Goal: Task Accomplishment & Management: Manage account settings

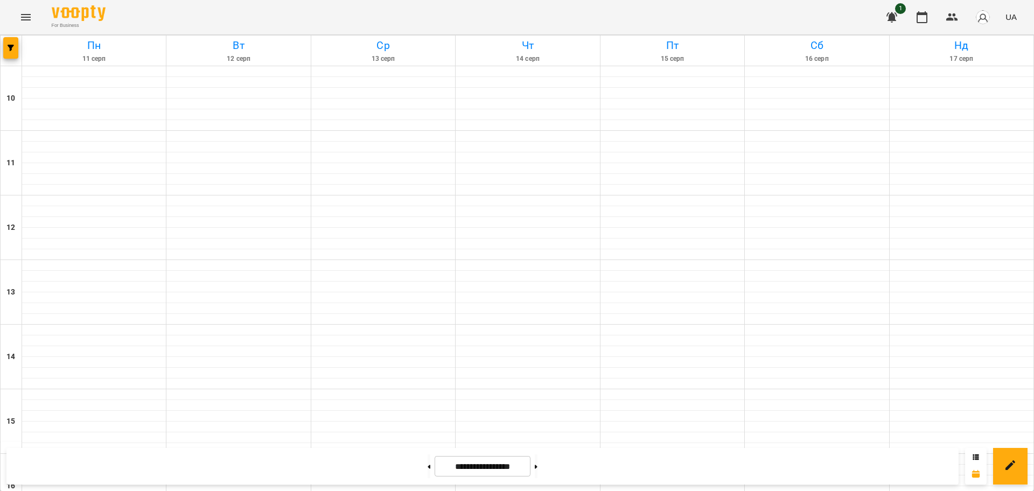
scroll to position [396, 0]
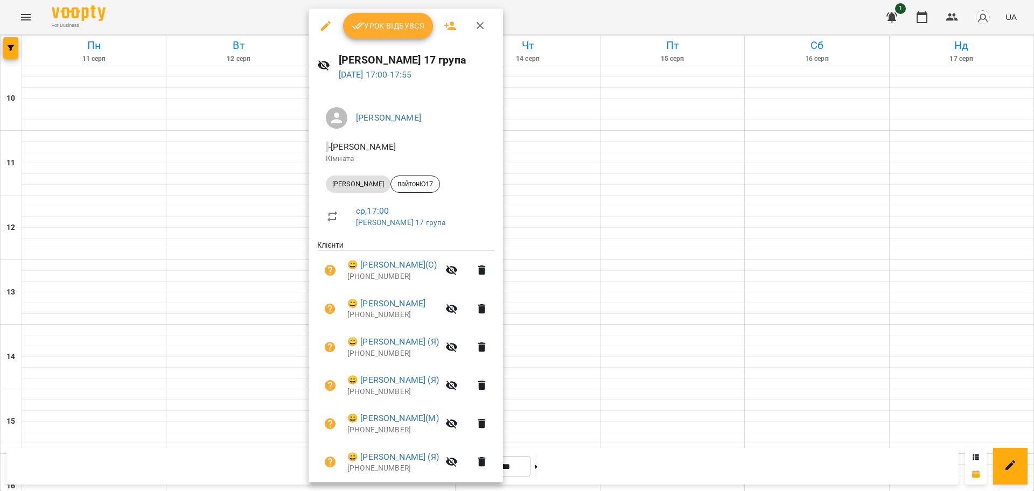
click at [392, 30] on span "Урок відбувся" at bounding box center [388, 25] width 73 height 13
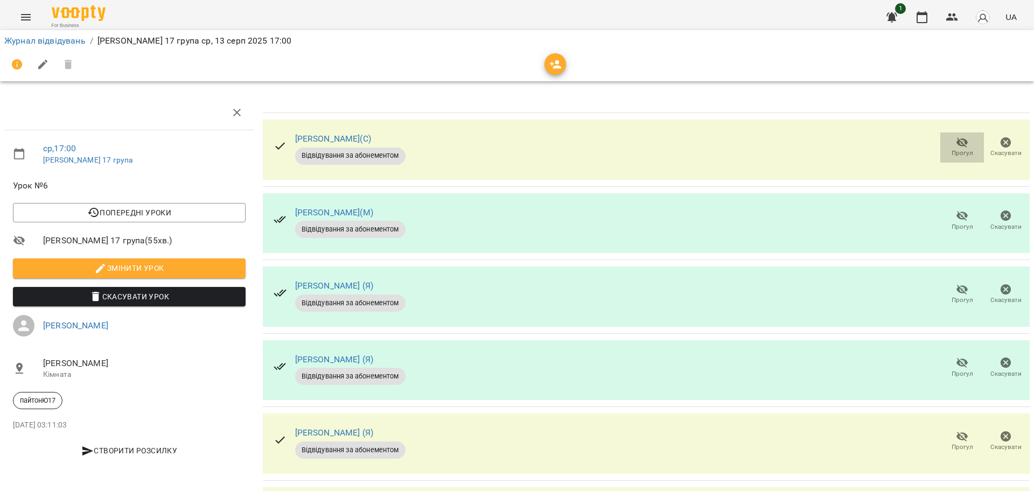
click at [957, 142] on icon "button" at bounding box center [963, 143] width 12 height 10
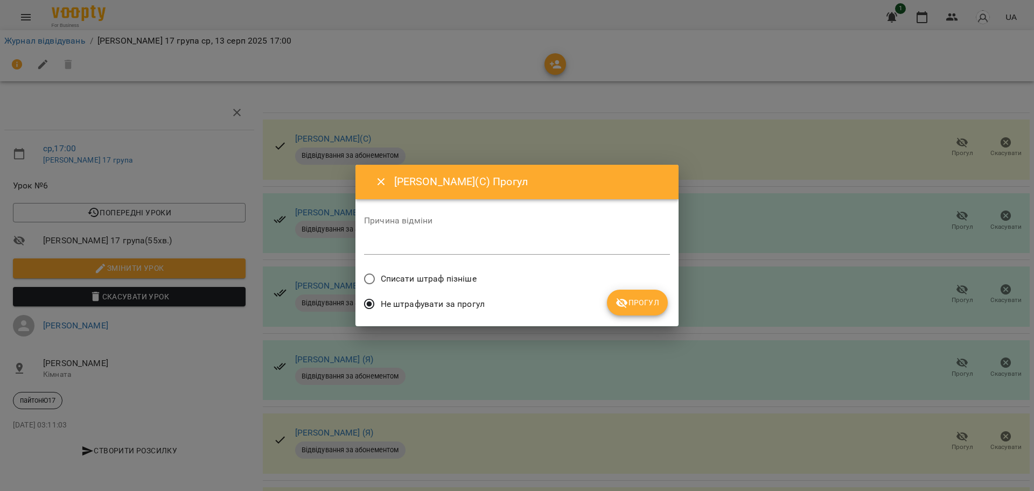
click at [453, 288] on label "Списати штраф пізніше" at bounding box center [417, 279] width 119 height 23
click at [651, 299] on span "Прогул" at bounding box center [638, 302] width 44 height 13
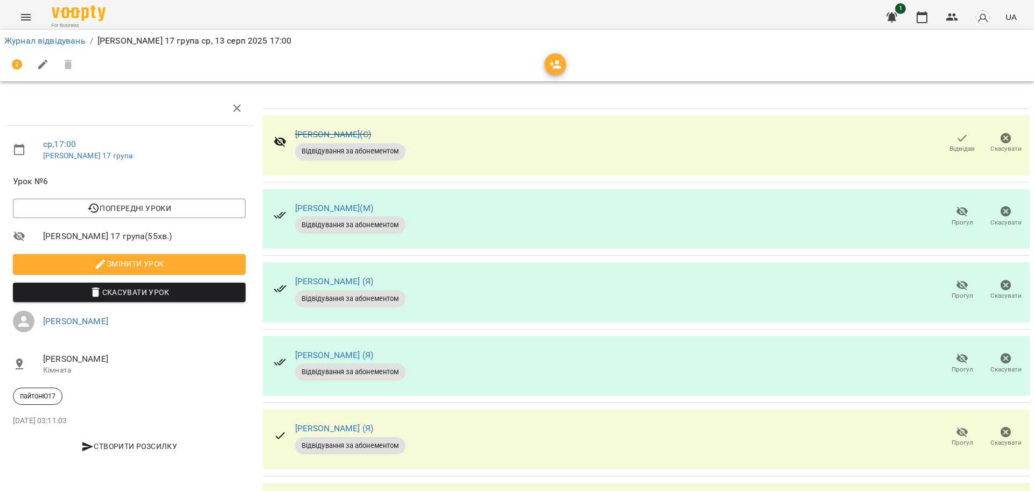
scroll to position [156, 0]
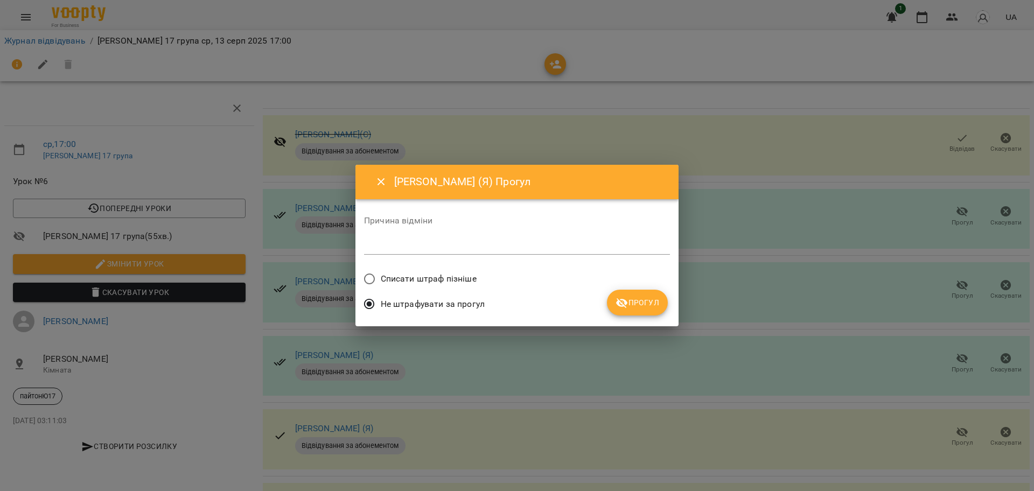
click at [450, 288] on label "Списати штраф пізніше" at bounding box center [417, 279] width 119 height 23
drag, startPoint x: 630, startPoint y: 302, endPoint x: 620, endPoint y: 308, distance: 11.1
click at [630, 303] on span "Прогул" at bounding box center [638, 302] width 44 height 13
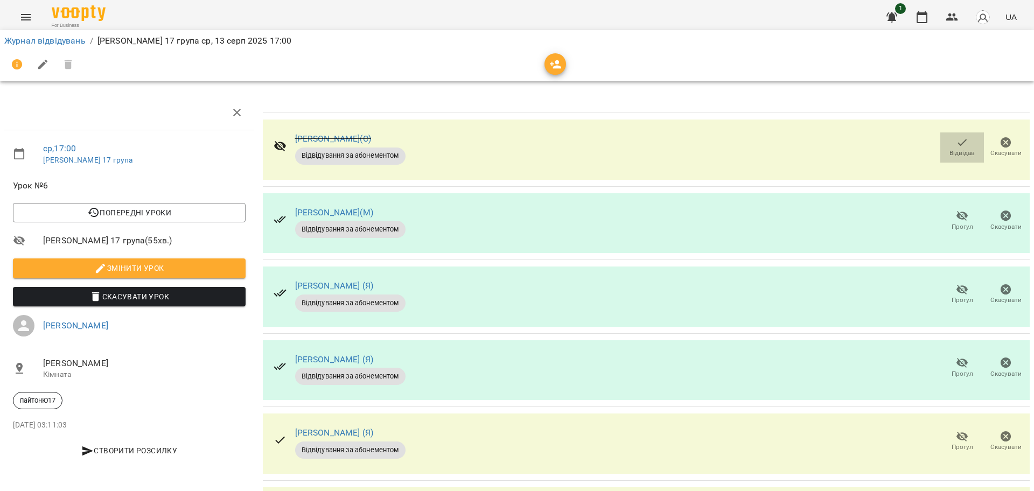
click at [956, 147] on icon "button" at bounding box center [962, 142] width 13 height 13
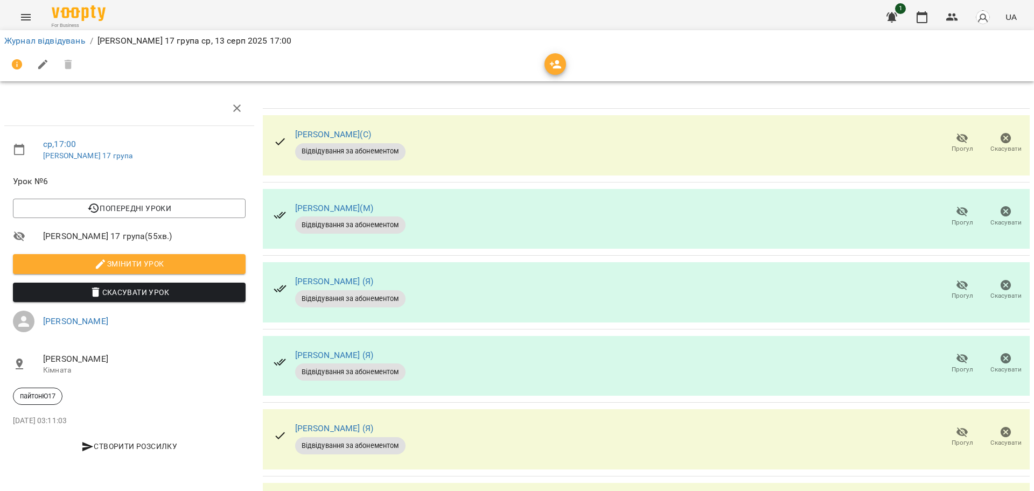
scroll to position [156, 0]
